Goal: Information Seeking & Learning: Understand process/instructions

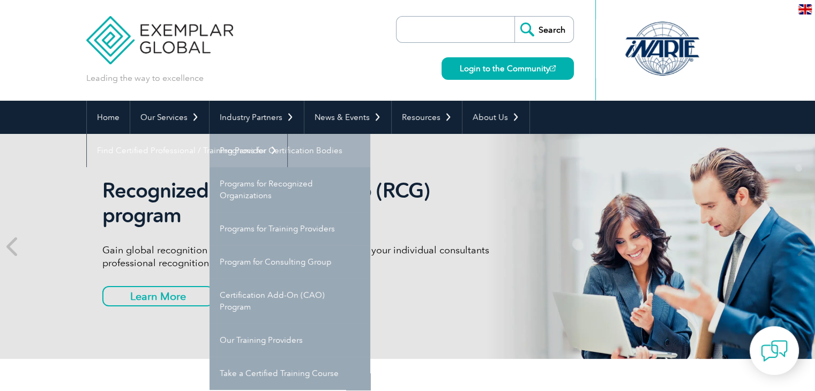
click at [276, 151] on link "Programs for Certification Bodies" at bounding box center [289, 150] width 161 height 33
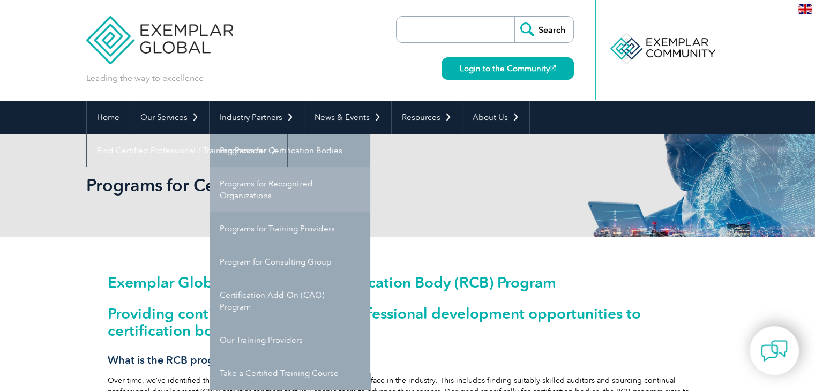
click at [263, 191] on link "Programs for Recognized Organizations" at bounding box center [289, 189] width 161 height 45
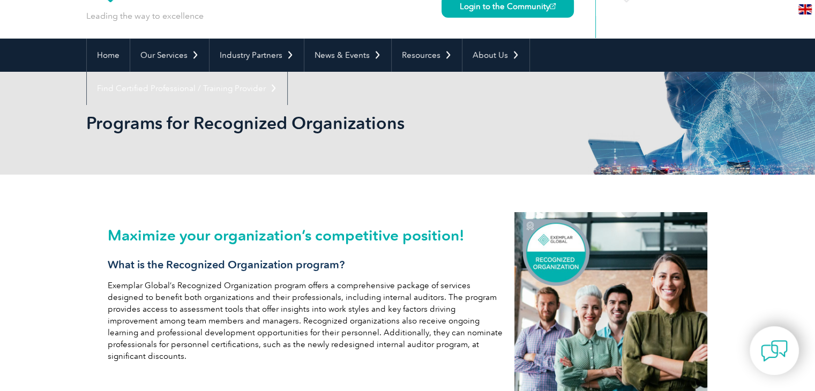
scroll to position [43, 0]
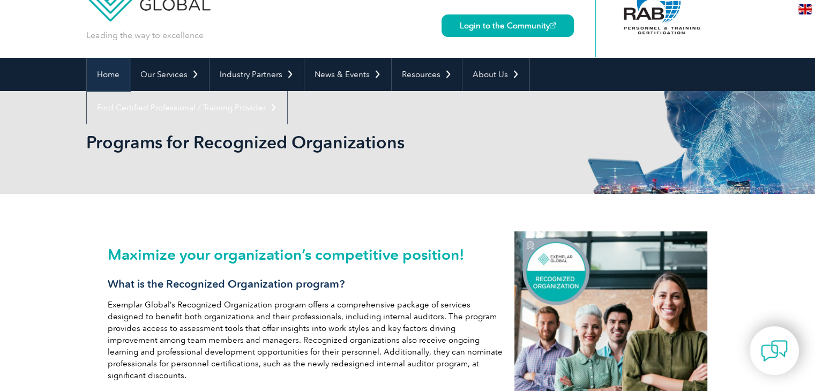
click at [110, 76] on link "Home" at bounding box center [108, 74] width 43 height 33
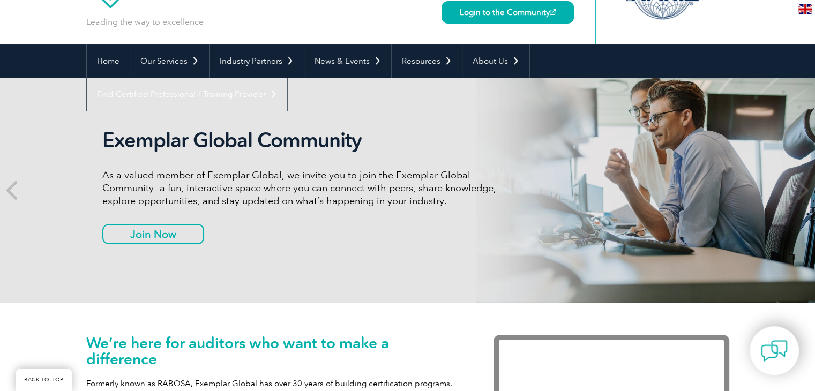
scroll to position [107, 0]
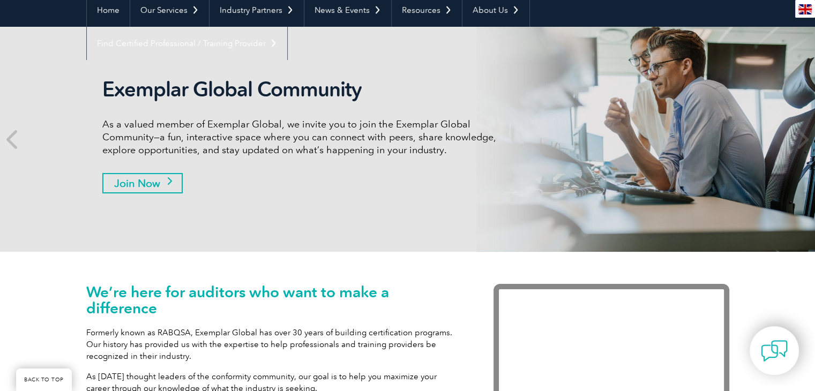
click at [154, 181] on link "Join Now" at bounding box center [142, 183] width 80 height 20
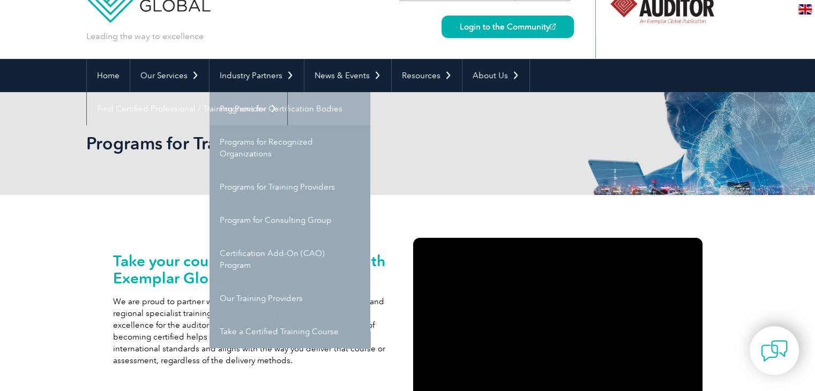
scroll to position [43, 0]
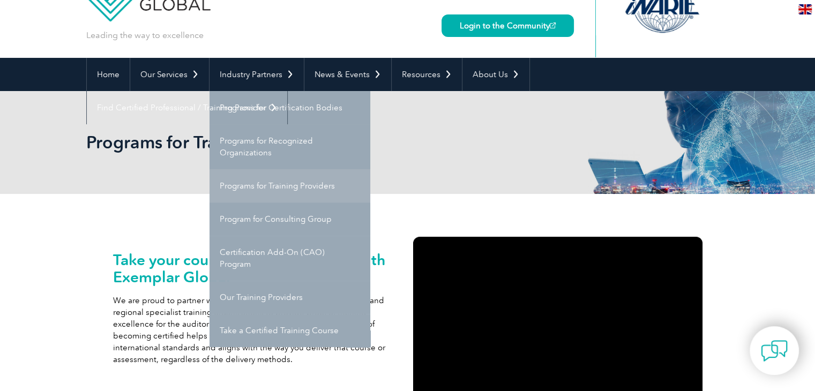
click at [285, 185] on link "Programs for Training Providers" at bounding box center [289, 185] width 161 height 33
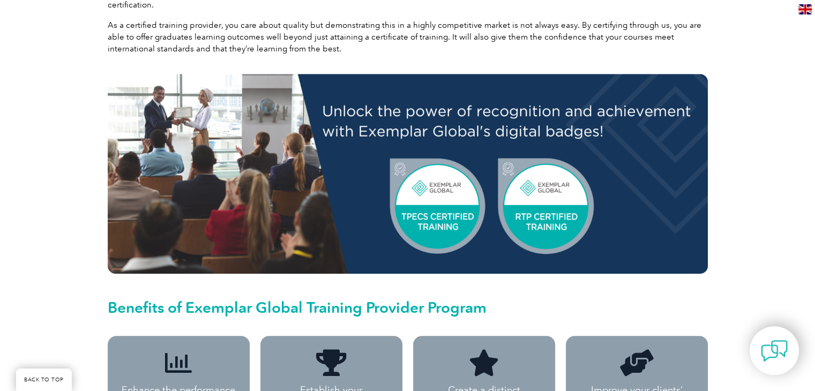
scroll to position [514, 0]
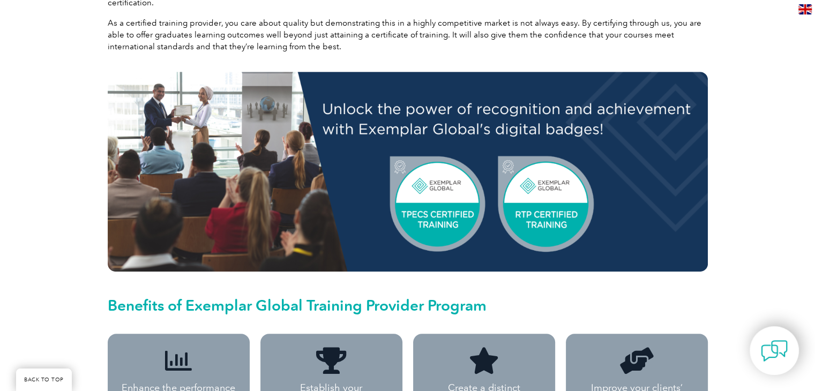
click at [545, 184] on img at bounding box center [408, 172] width 600 height 200
click at [436, 211] on img at bounding box center [408, 172] width 600 height 200
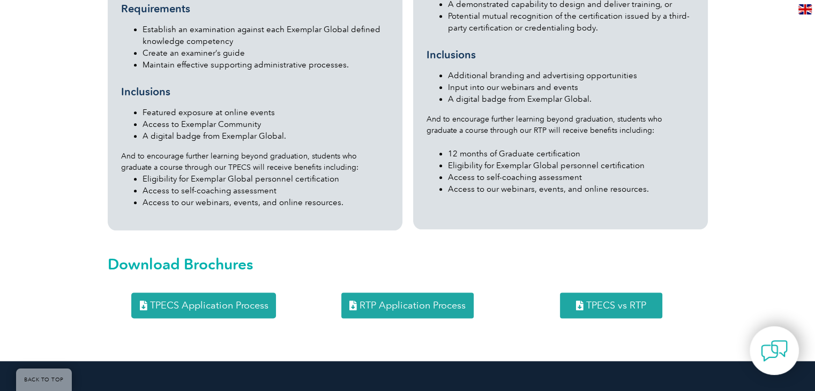
scroll to position [1350, 0]
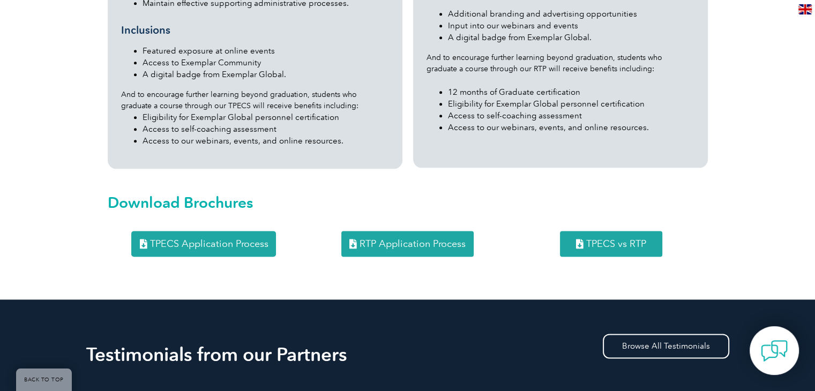
click at [432, 239] on span "RTP Application Process" at bounding box center [413, 244] width 106 height 10
click at [233, 239] on span "TPECS Application Process" at bounding box center [208, 244] width 118 height 10
click at [362, 239] on span "RTP Application Process" at bounding box center [413, 244] width 106 height 10
click at [598, 239] on span "TPECS vs RTP" at bounding box center [616, 244] width 60 height 10
